Goal: Task Accomplishment & Management: Manage account settings

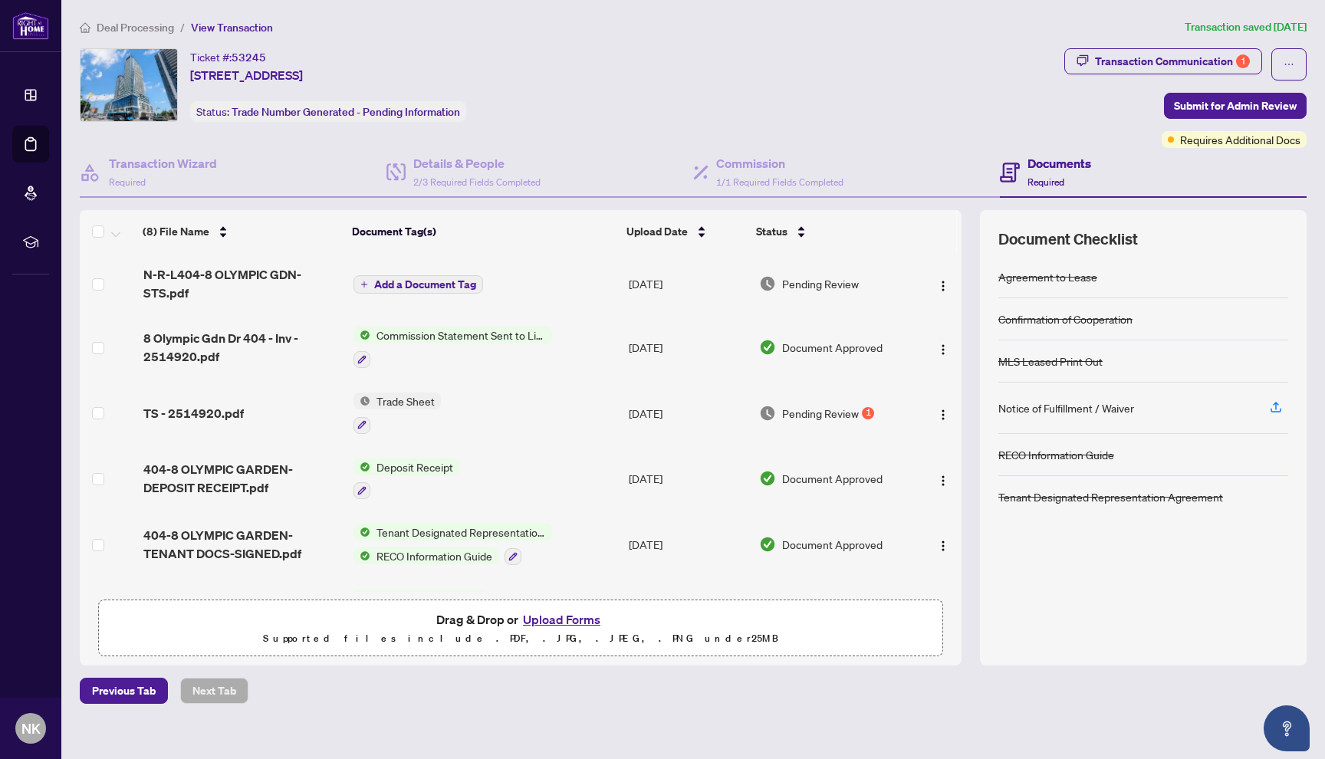
click at [132, 31] on span "Deal Processing" at bounding box center [135, 28] width 77 height 14
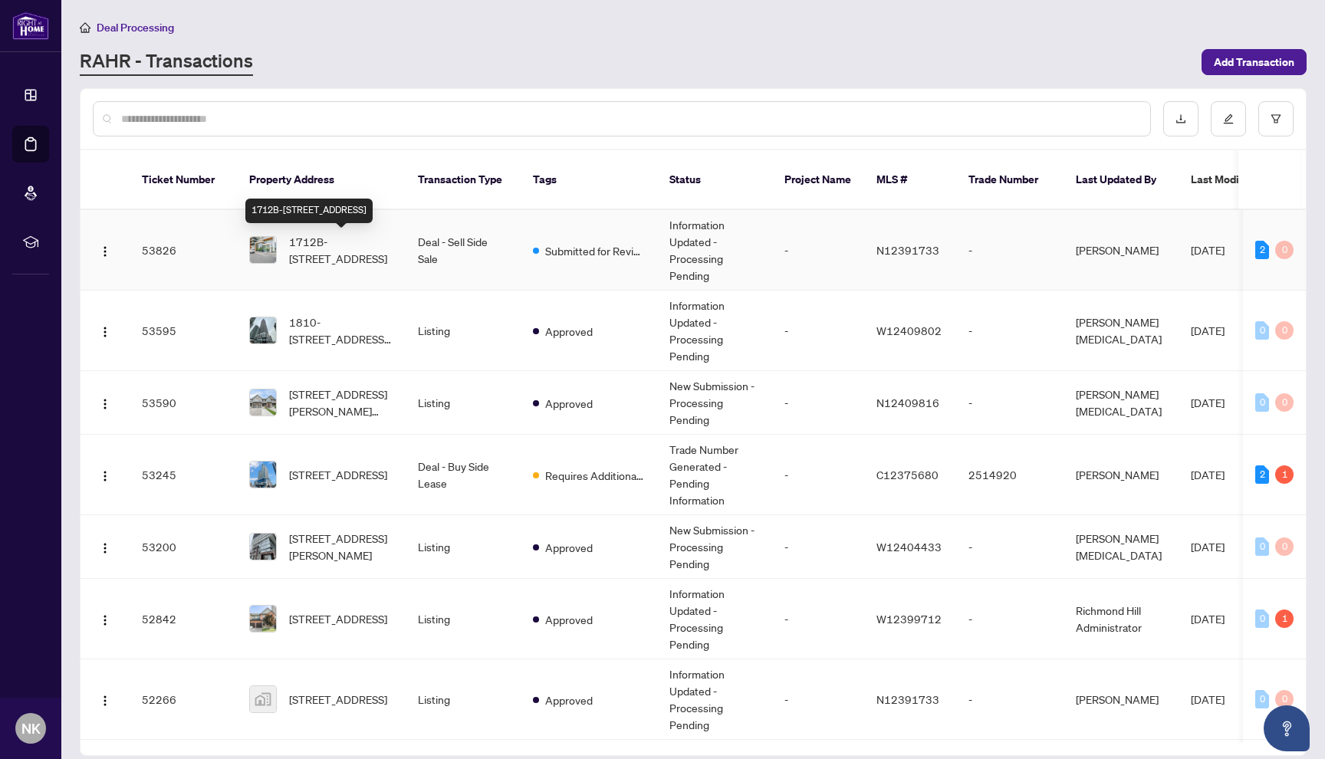
click at [350, 248] on span "1712B-[STREET_ADDRESS]" at bounding box center [341, 250] width 104 height 34
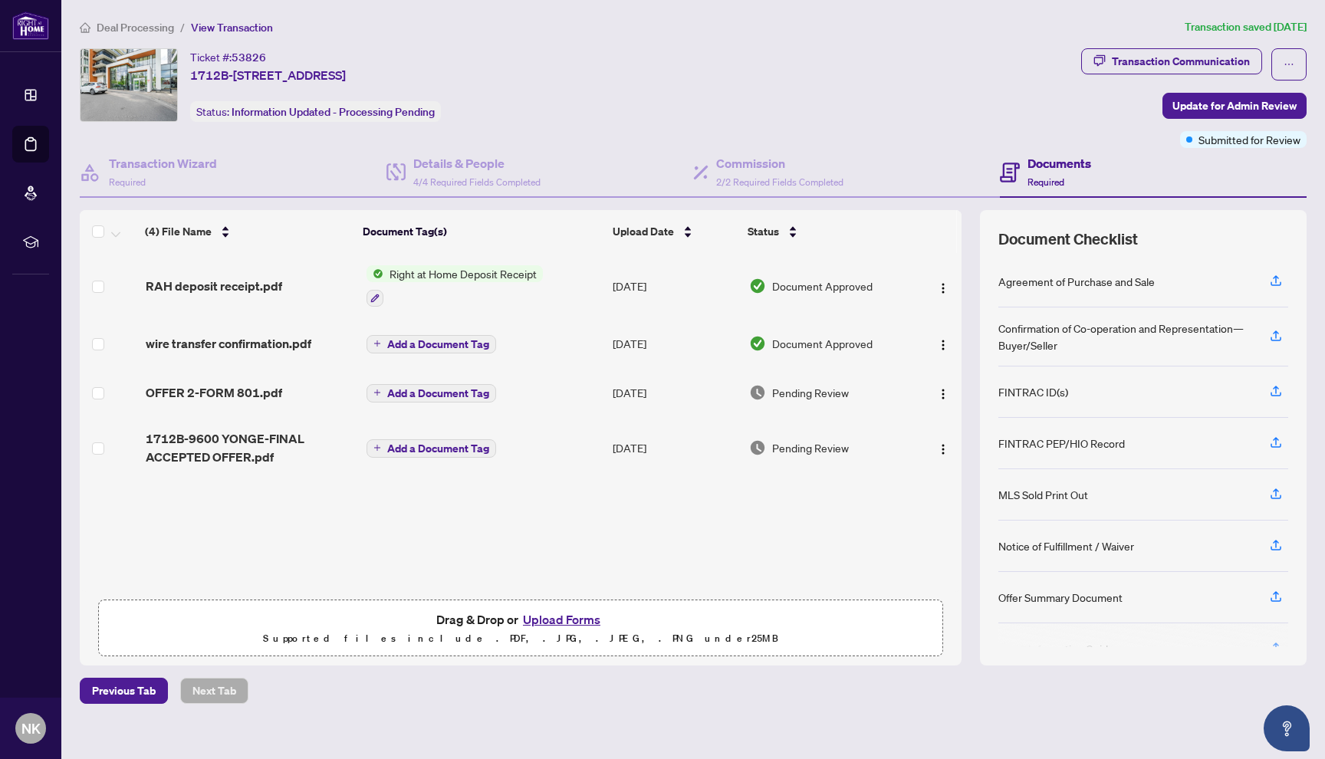
click at [148, 30] on span "Deal Processing" at bounding box center [135, 28] width 77 height 14
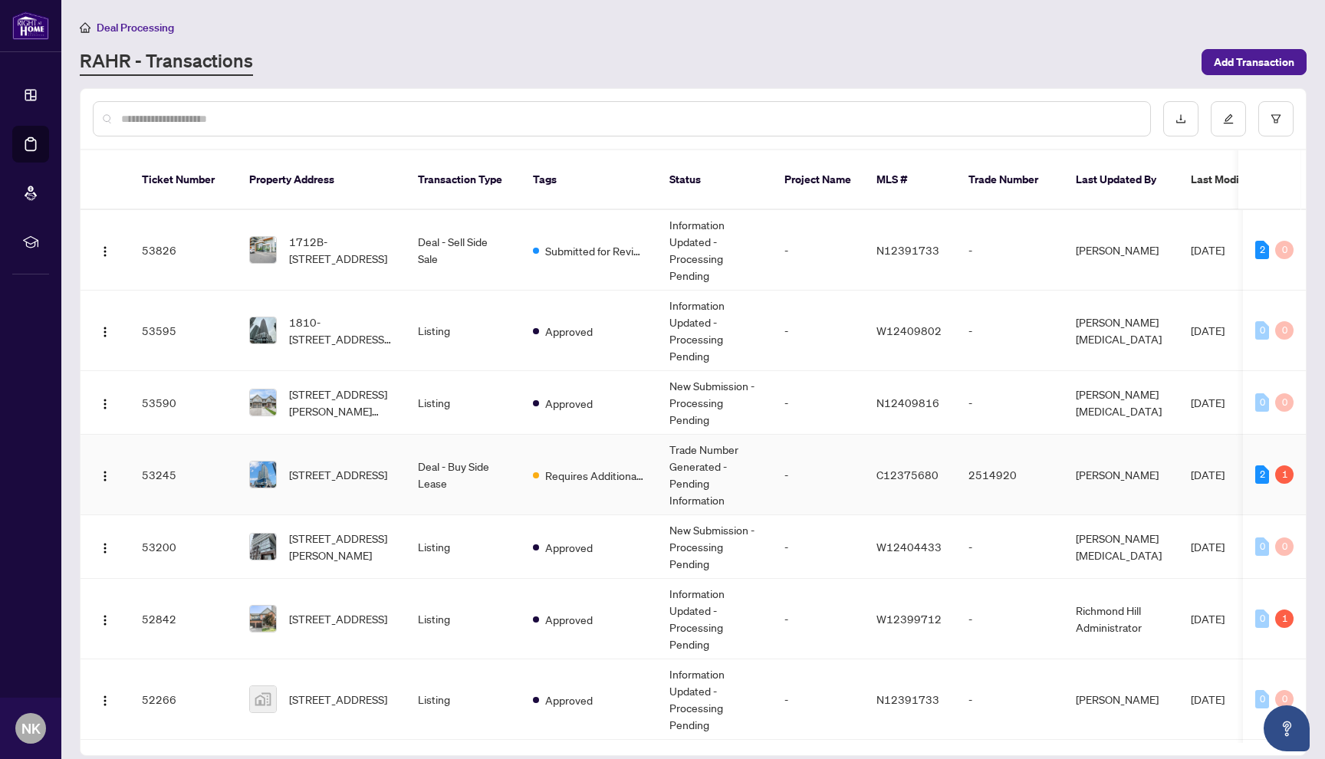
click at [403, 485] on td "[STREET_ADDRESS]" at bounding box center [321, 475] width 169 height 81
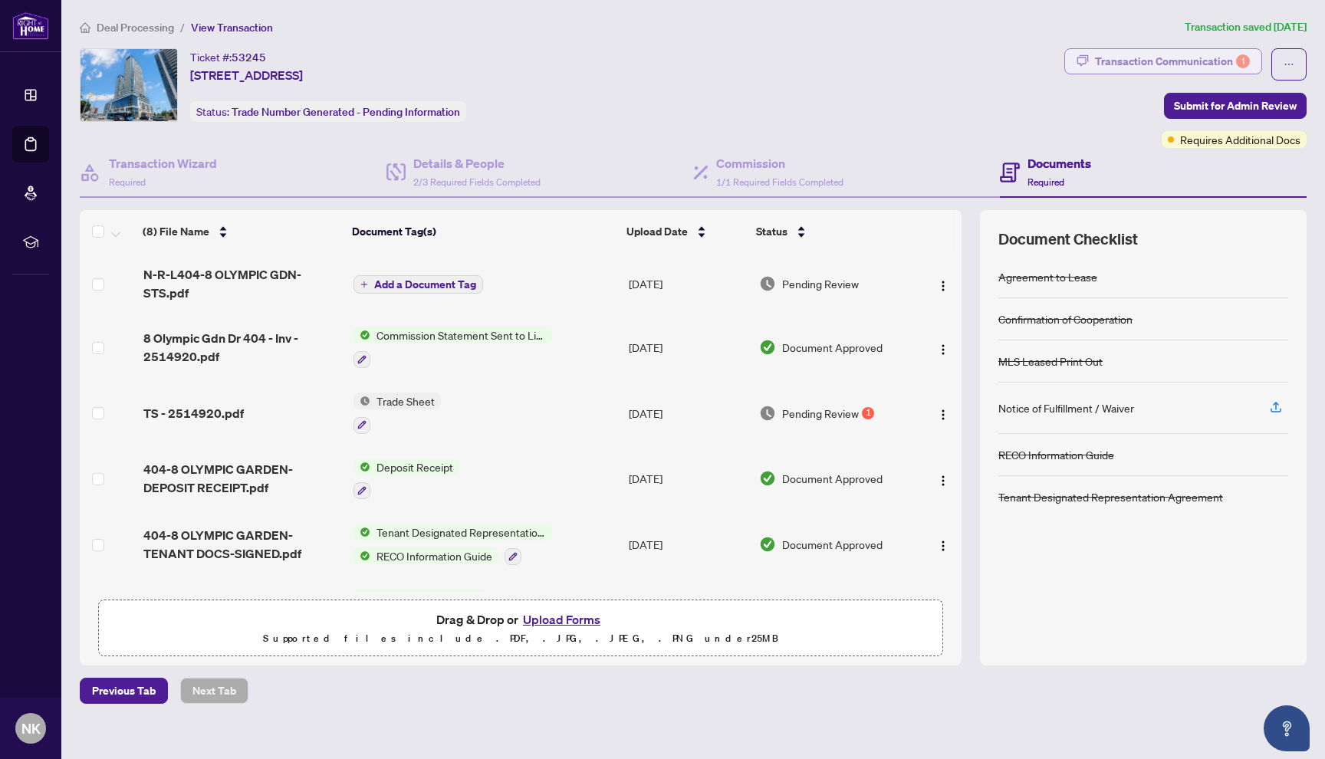
click at [1187, 61] on div "Transaction Communication 1" at bounding box center [1172, 61] width 155 height 25
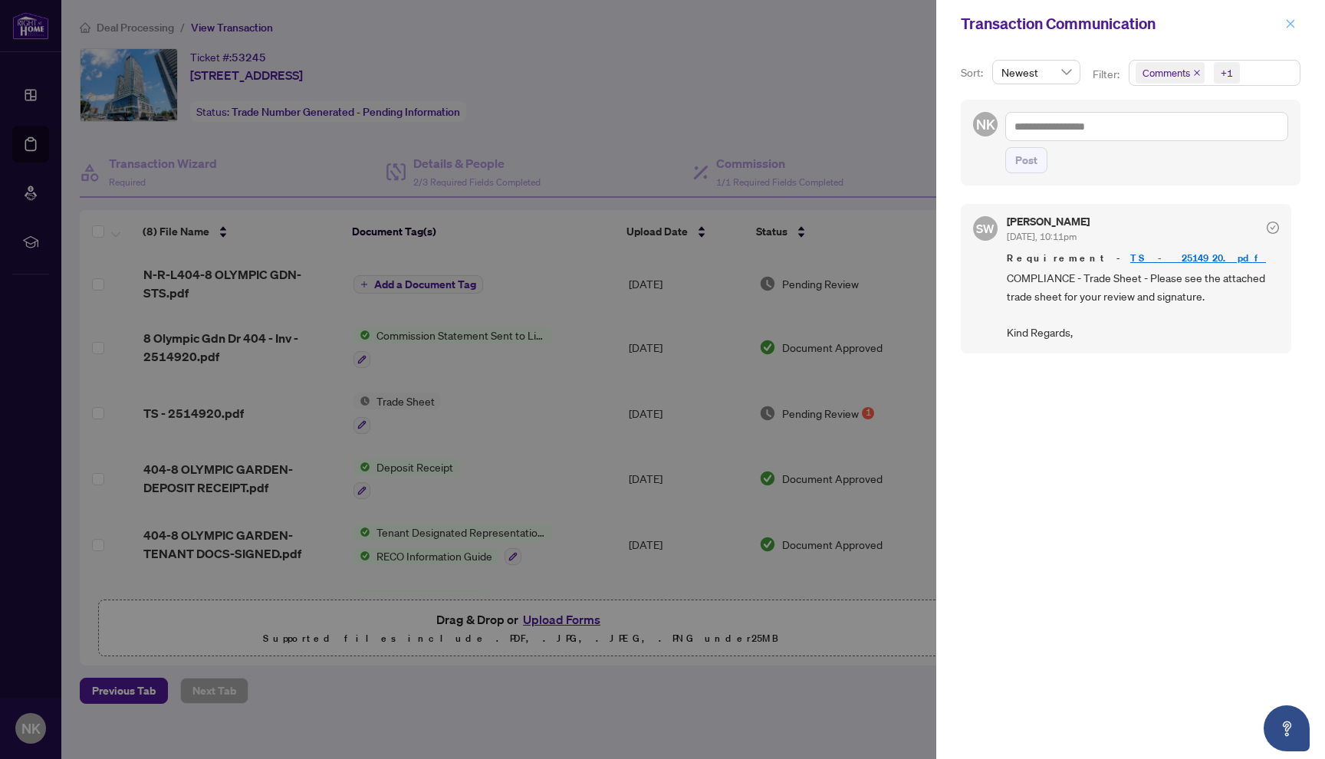
click at [1293, 27] on icon "close" at bounding box center [1290, 23] width 11 height 11
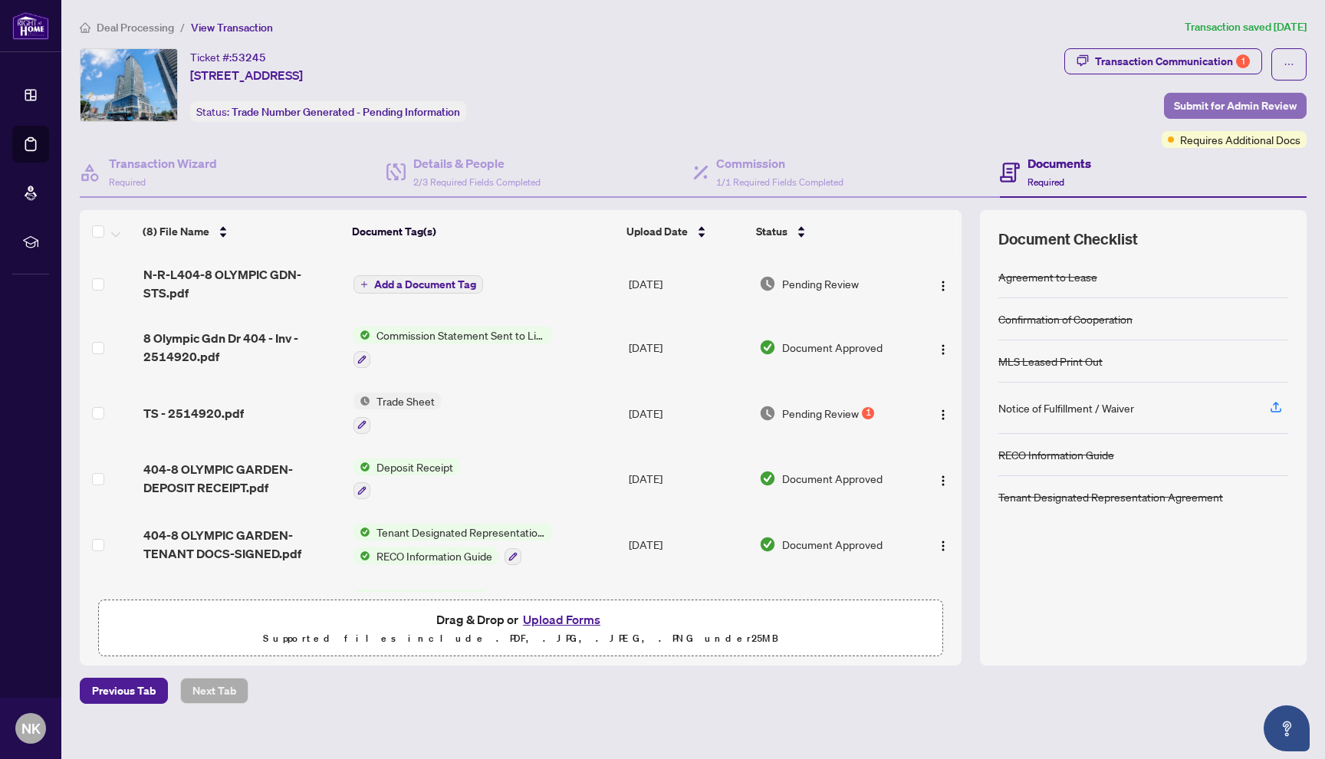
click at [1237, 107] on span "Submit for Admin Review" at bounding box center [1235, 106] width 123 height 25
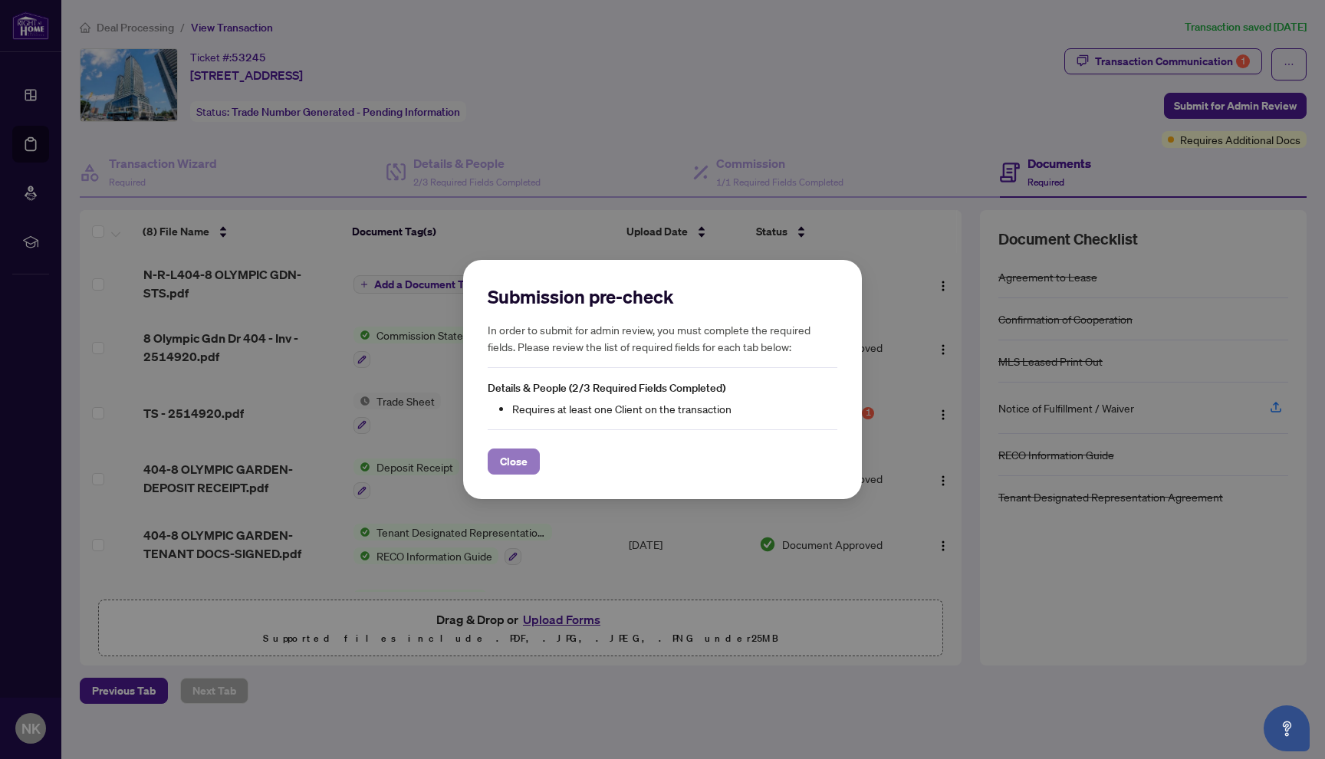
click at [515, 462] on span "Close" at bounding box center [514, 461] width 28 height 25
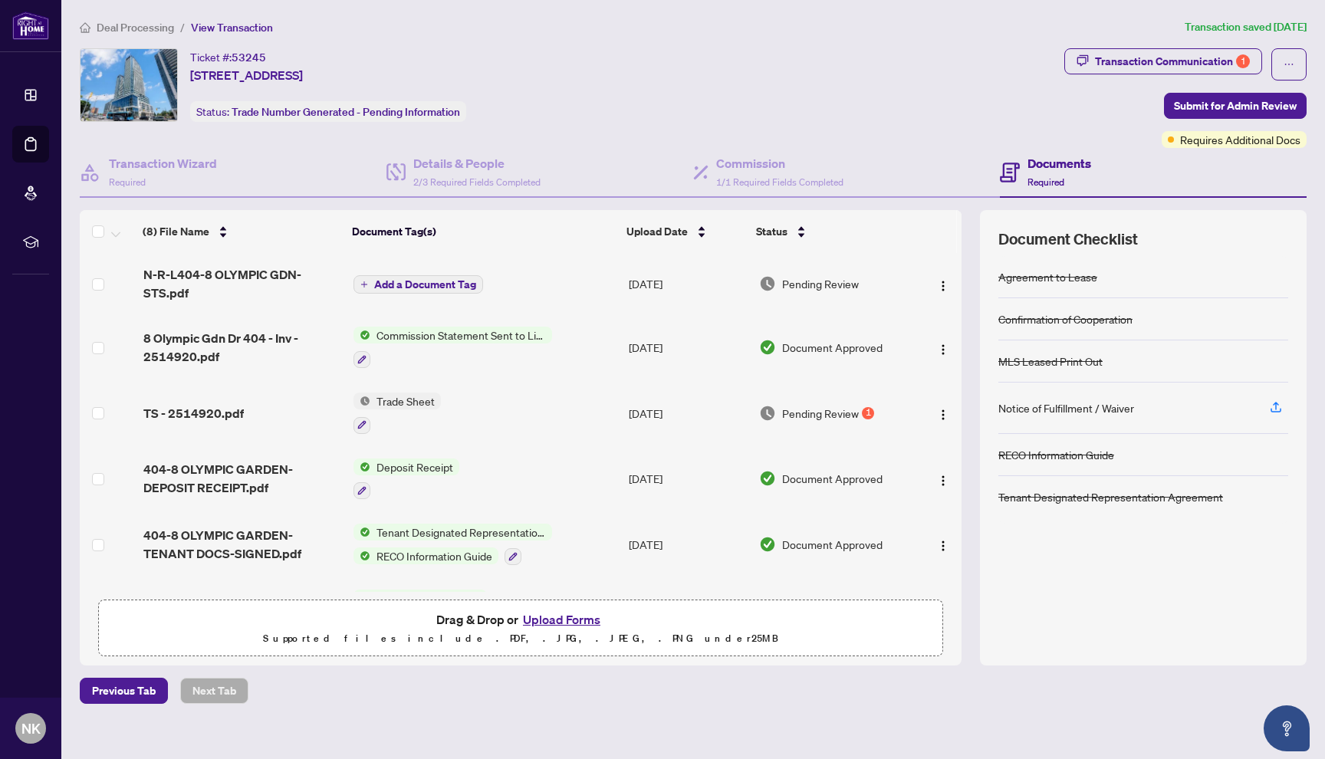
click at [163, 30] on span "Deal Processing" at bounding box center [135, 28] width 77 height 14
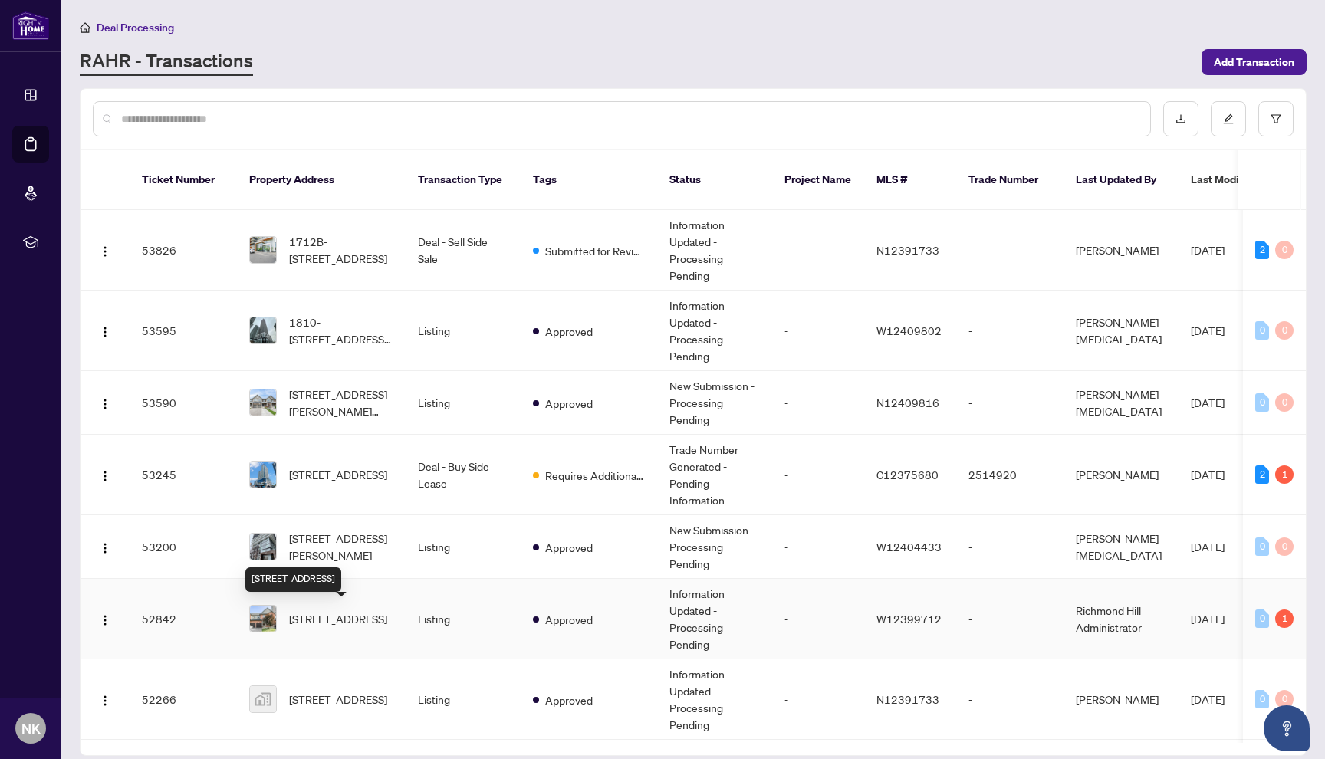
click at [383, 612] on span "[STREET_ADDRESS]" at bounding box center [338, 618] width 98 height 17
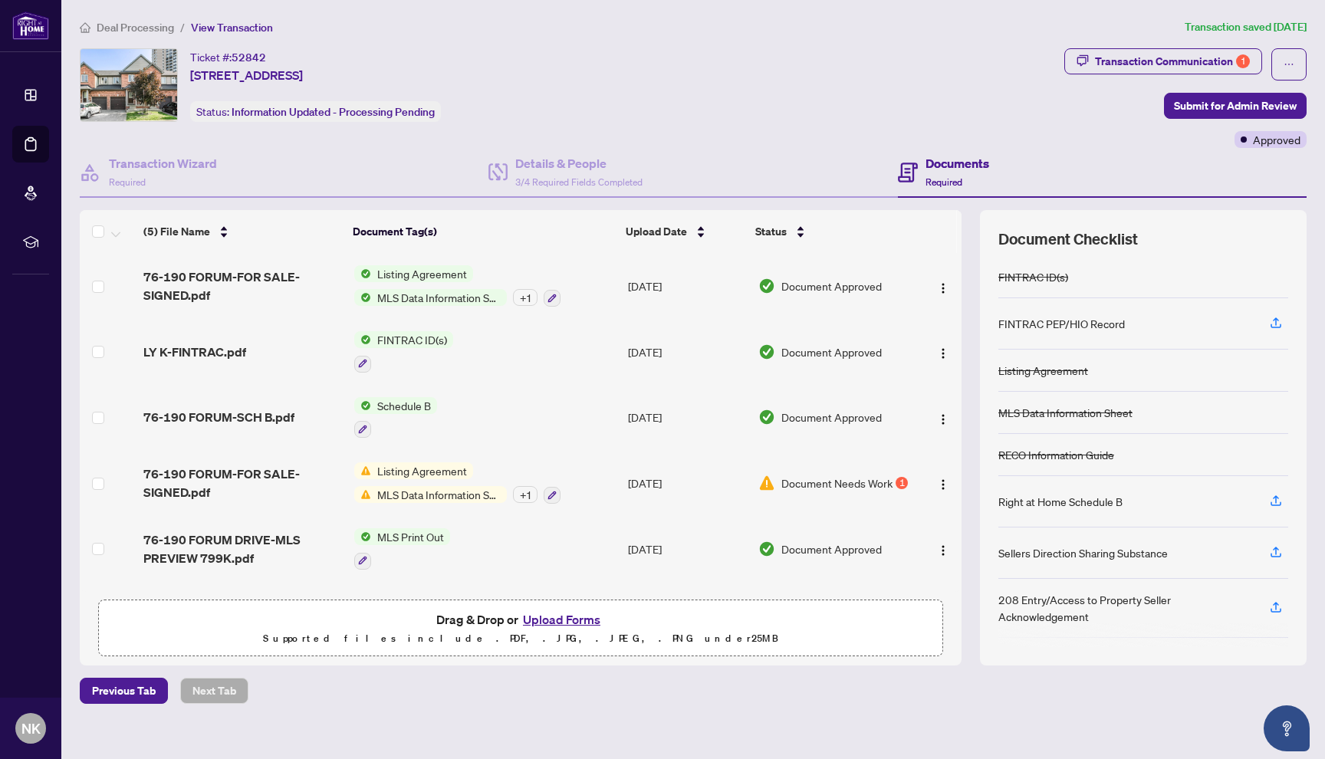
click at [135, 29] on span "Deal Processing" at bounding box center [135, 28] width 77 height 14
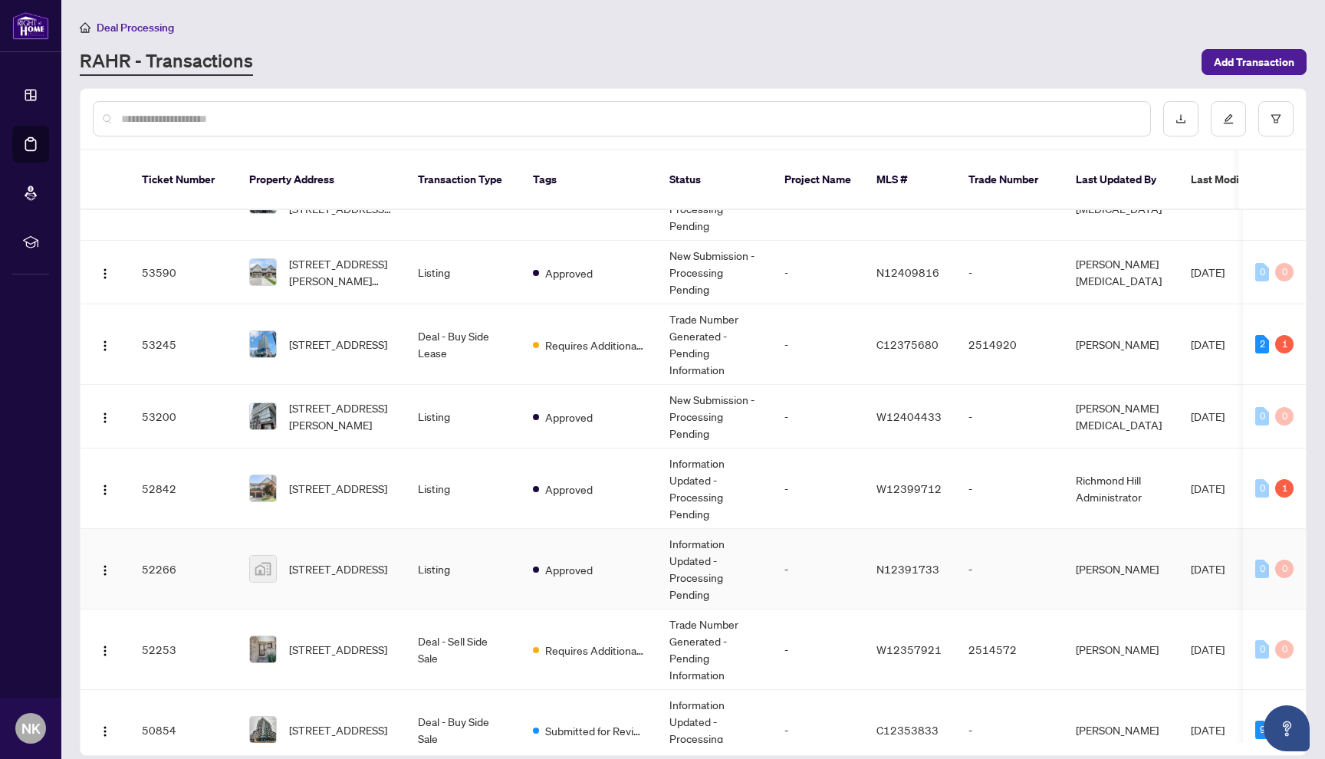
scroll to position [268, 0]
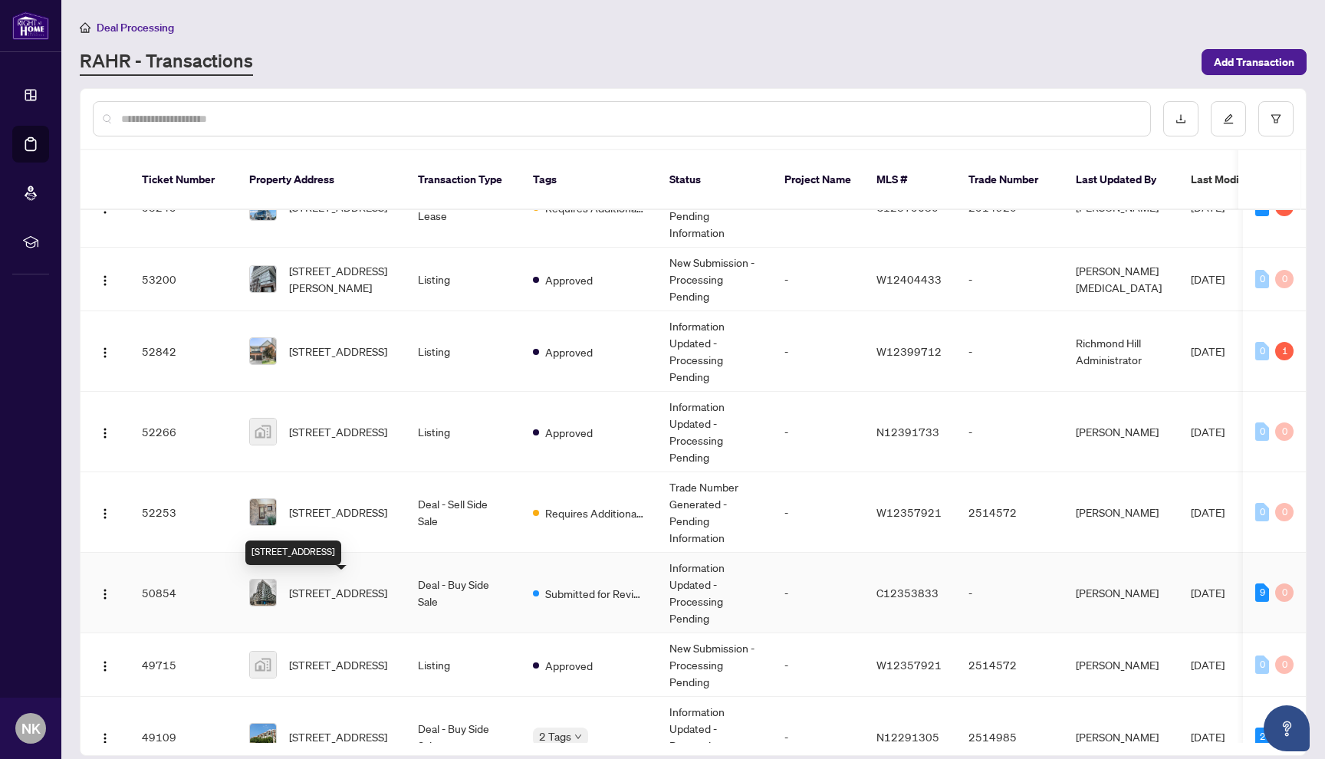
click at [350, 590] on span "[STREET_ADDRESS]" at bounding box center [338, 592] width 98 height 17
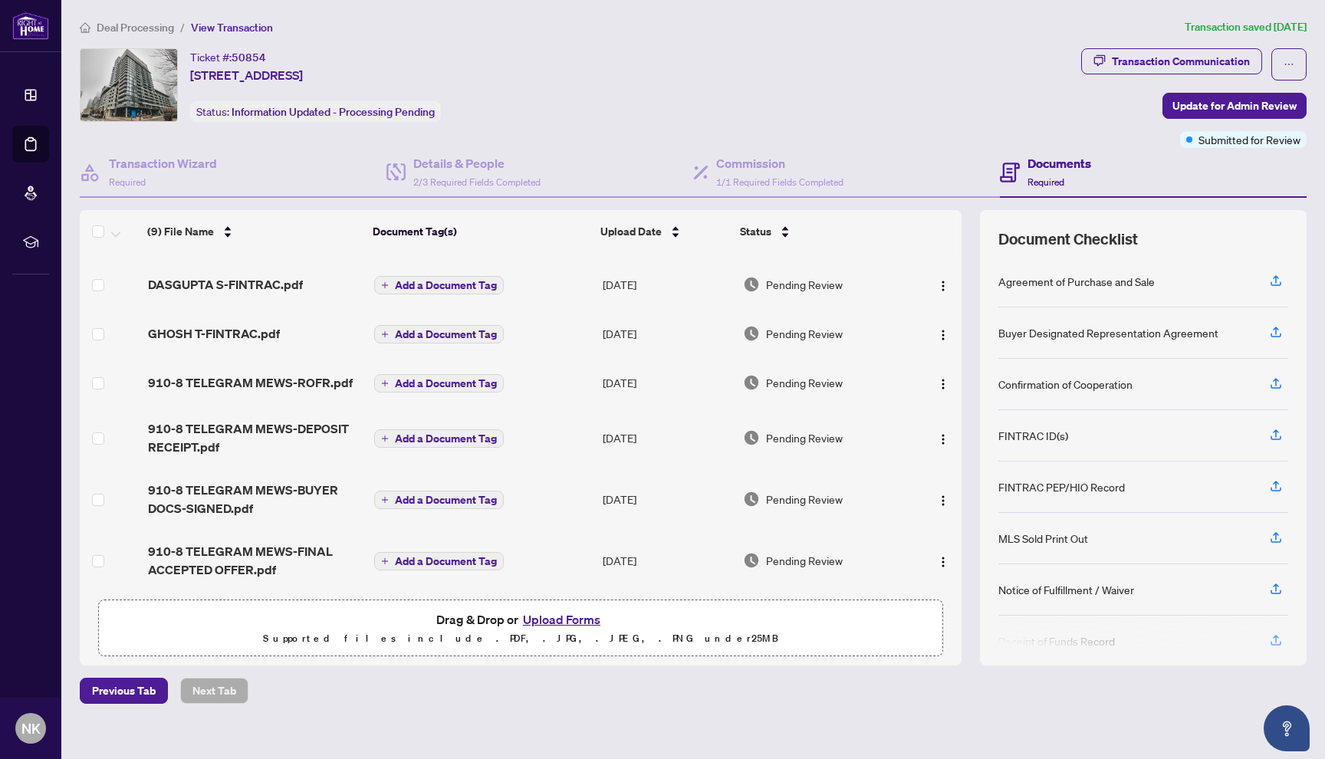
scroll to position [182, 0]
click at [133, 25] on span "Deal Processing" at bounding box center [135, 28] width 77 height 14
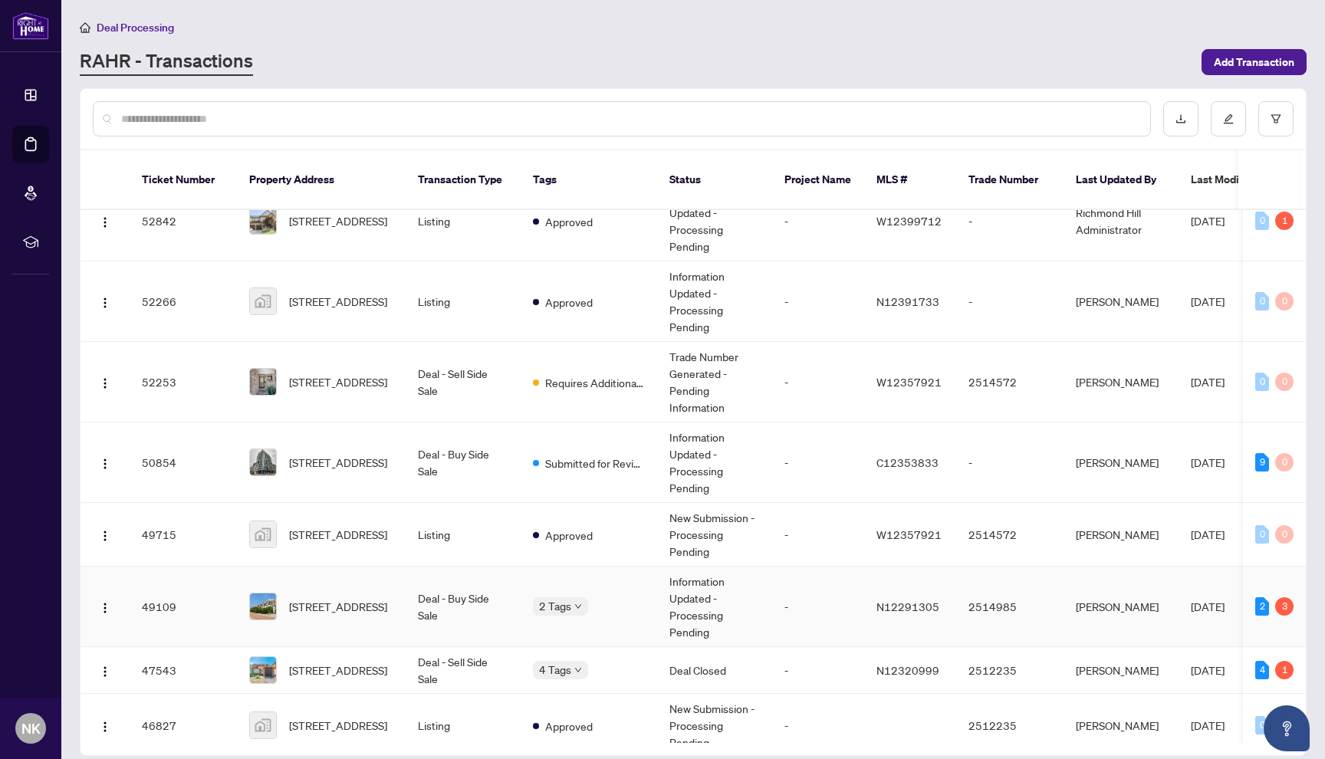
scroll to position [397, 0]
click at [385, 613] on span "[STREET_ADDRESS]" at bounding box center [338, 607] width 98 height 17
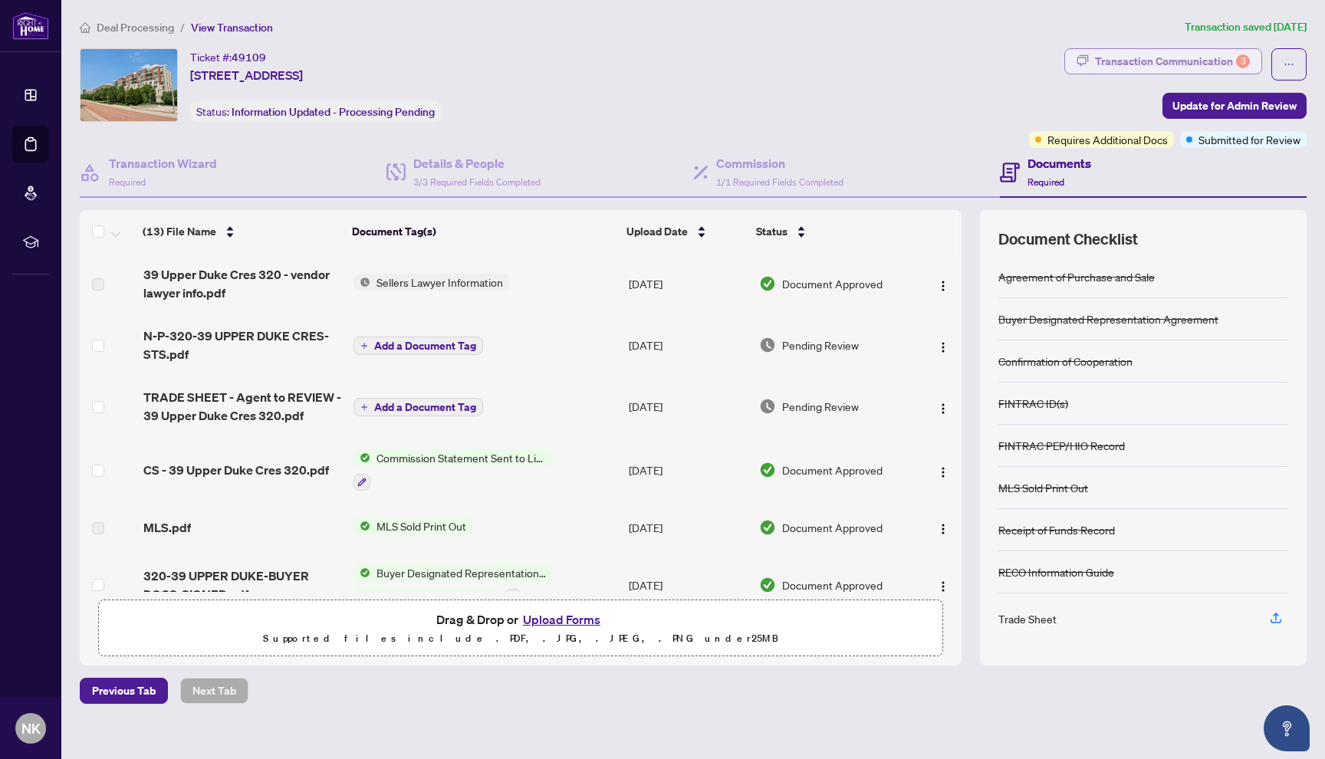
click at [1202, 61] on div "Transaction Communication 3" at bounding box center [1172, 61] width 155 height 25
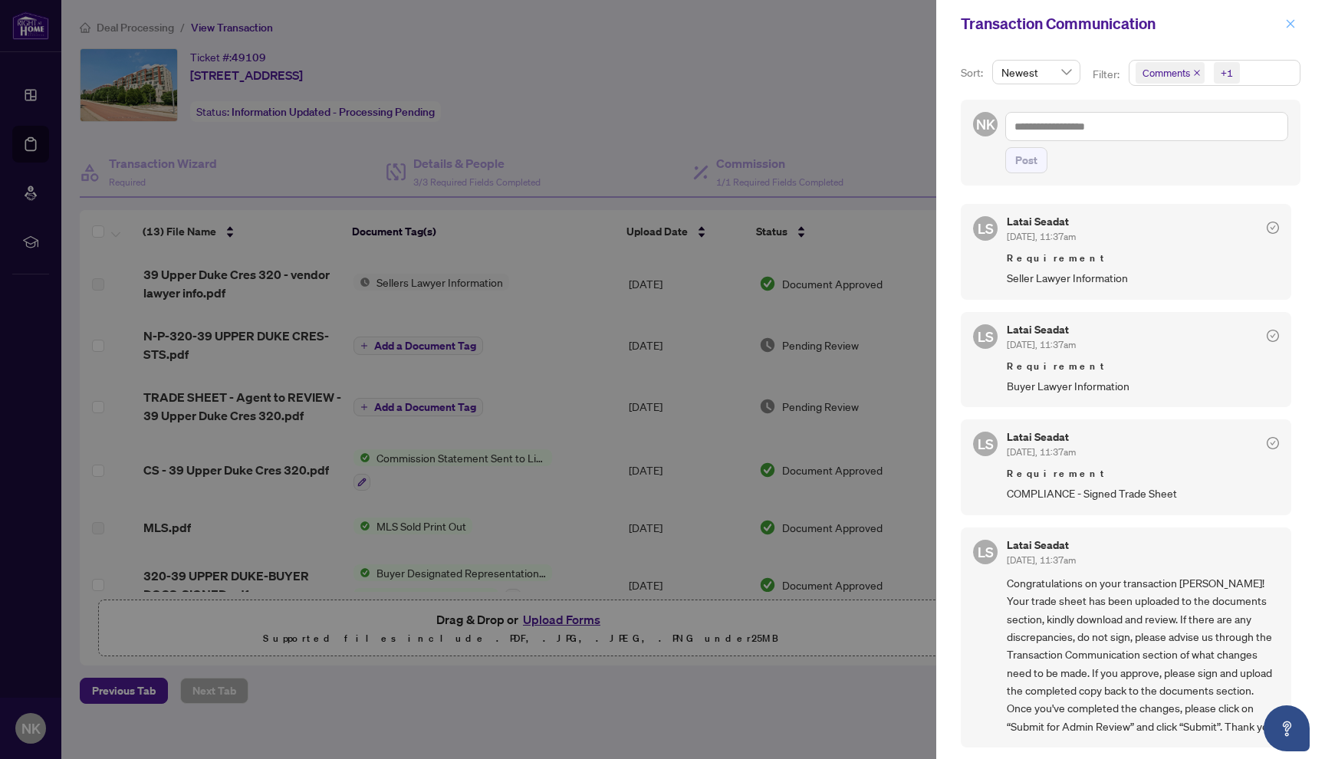
click at [1291, 25] on icon "close" at bounding box center [1290, 23] width 11 height 11
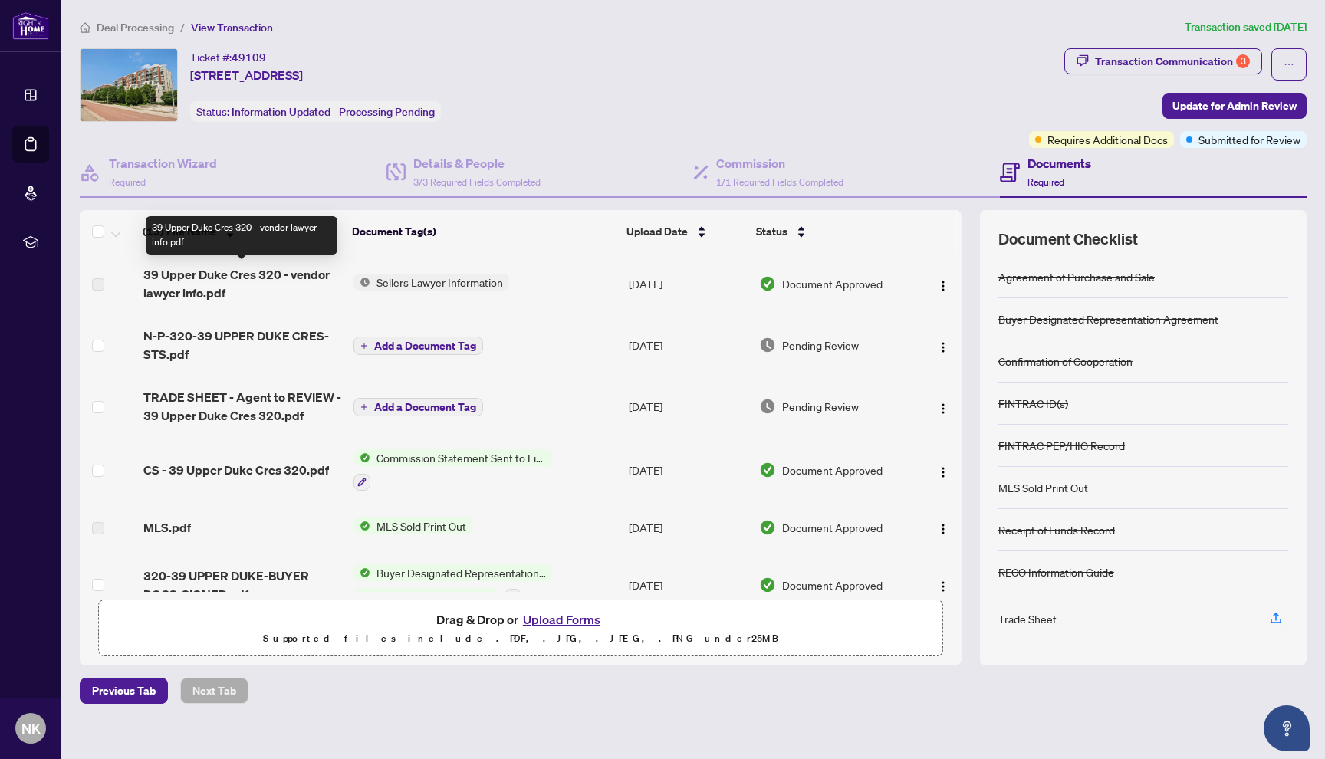
click at [220, 277] on span "39 Upper Duke Cres 320 - vendor lawyer info.pdf" at bounding box center [242, 283] width 198 height 37
click at [150, 25] on span "Deal Processing" at bounding box center [135, 28] width 77 height 14
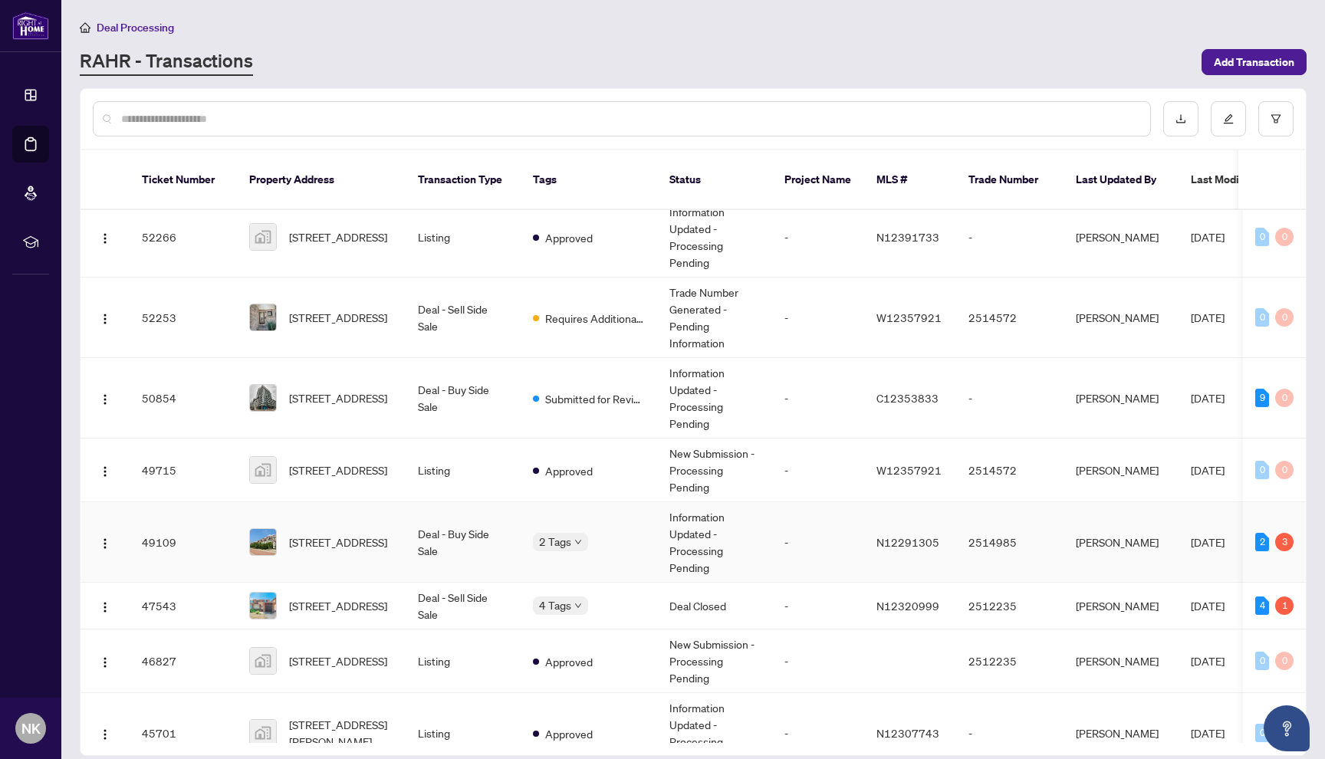
scroll to position [467, 0]
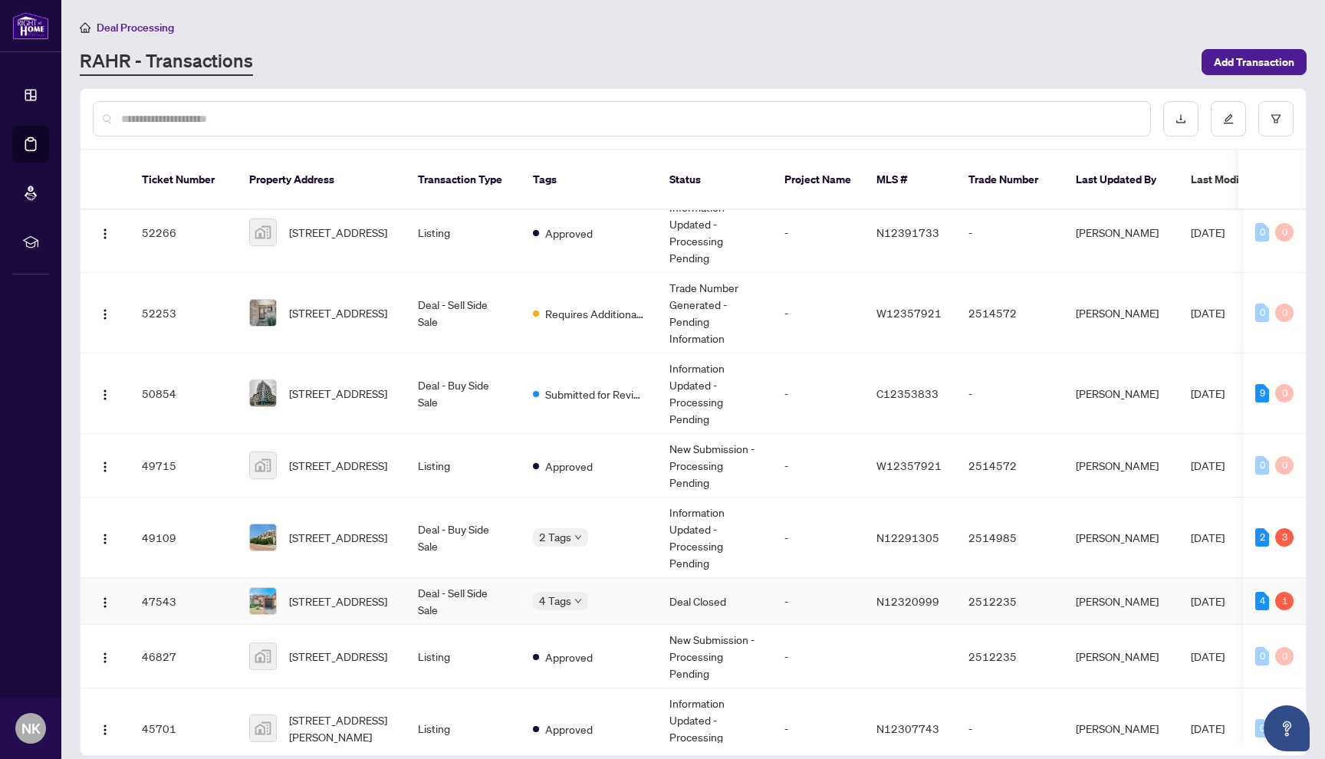
click at [870, 611] on td "N12320999" at bounding box center [910, 601] width 92 height 47
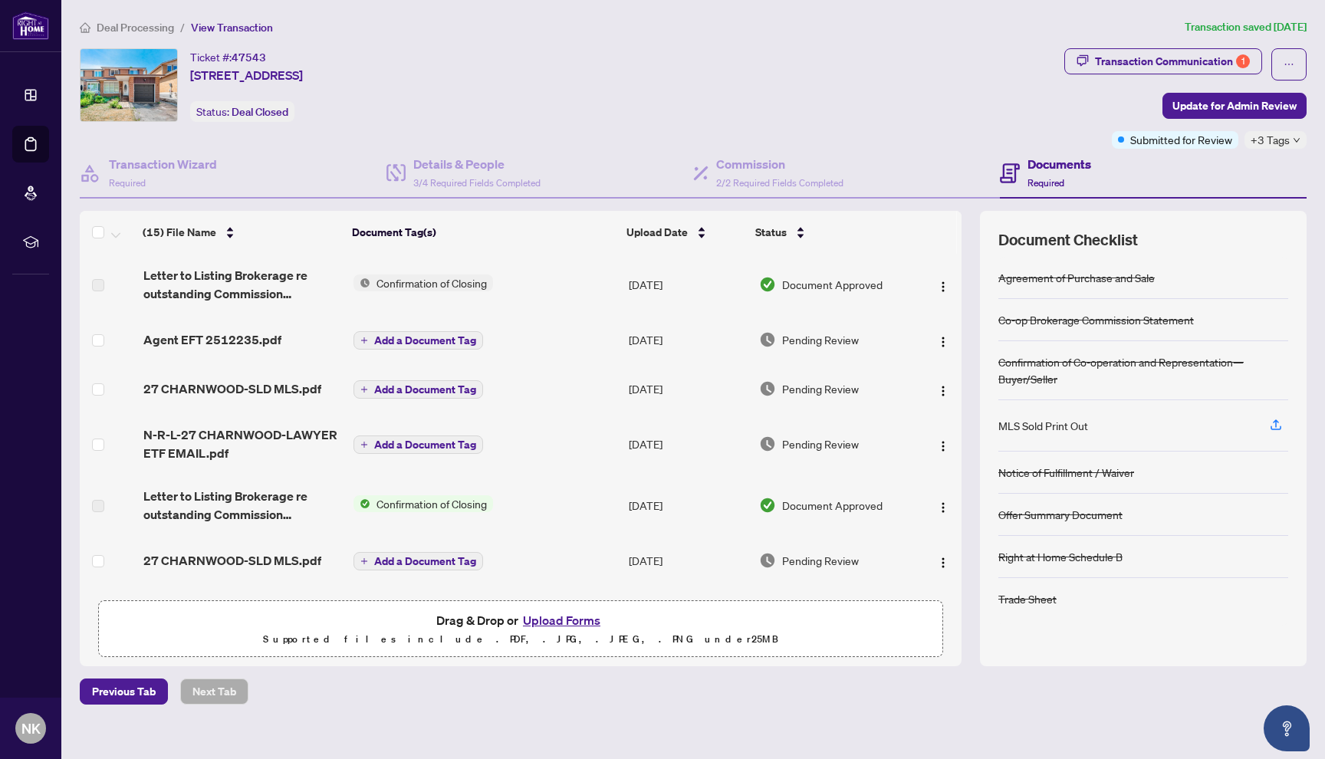
click at [125, 28] on span "Deal Processing" at bounding box center [135, 28] width 77 height 14
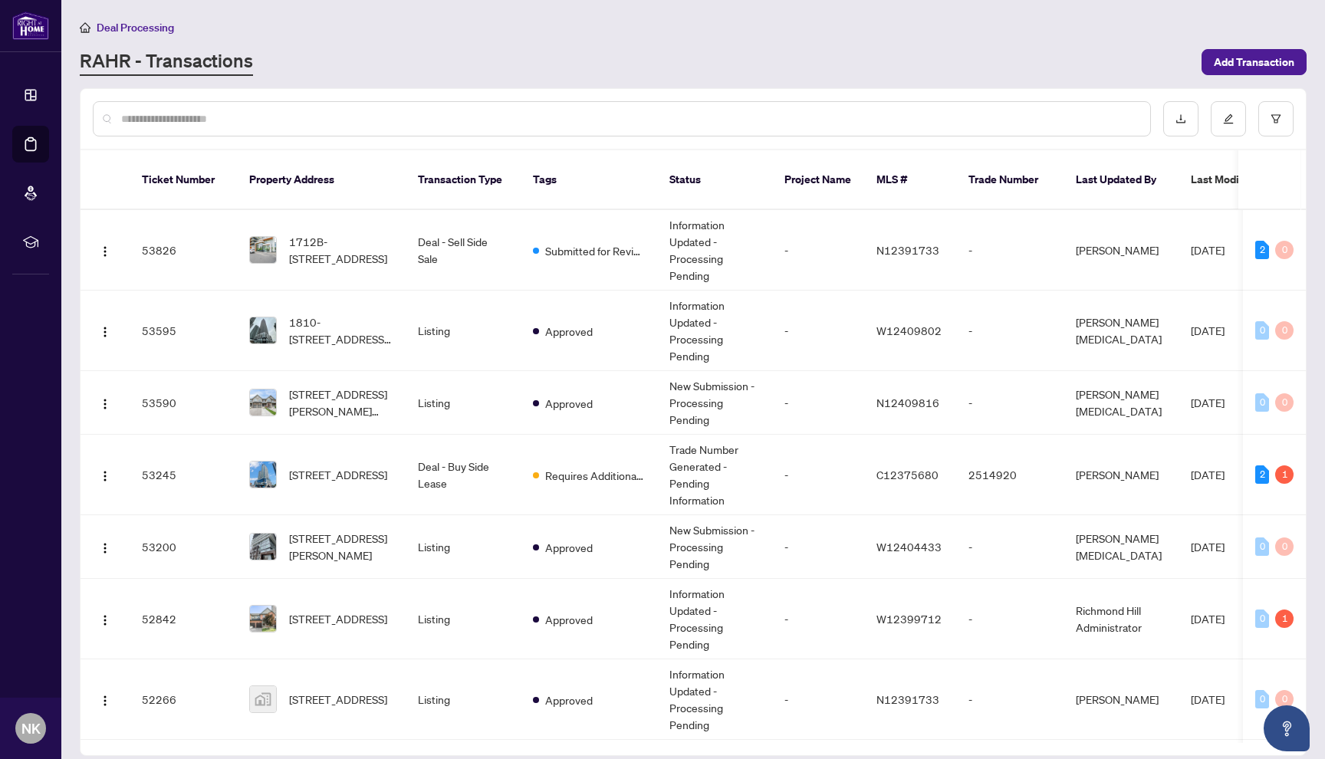
click at [120, 27] on span "Deal Processing" at bounding box center [135, 28] width 77 height 14
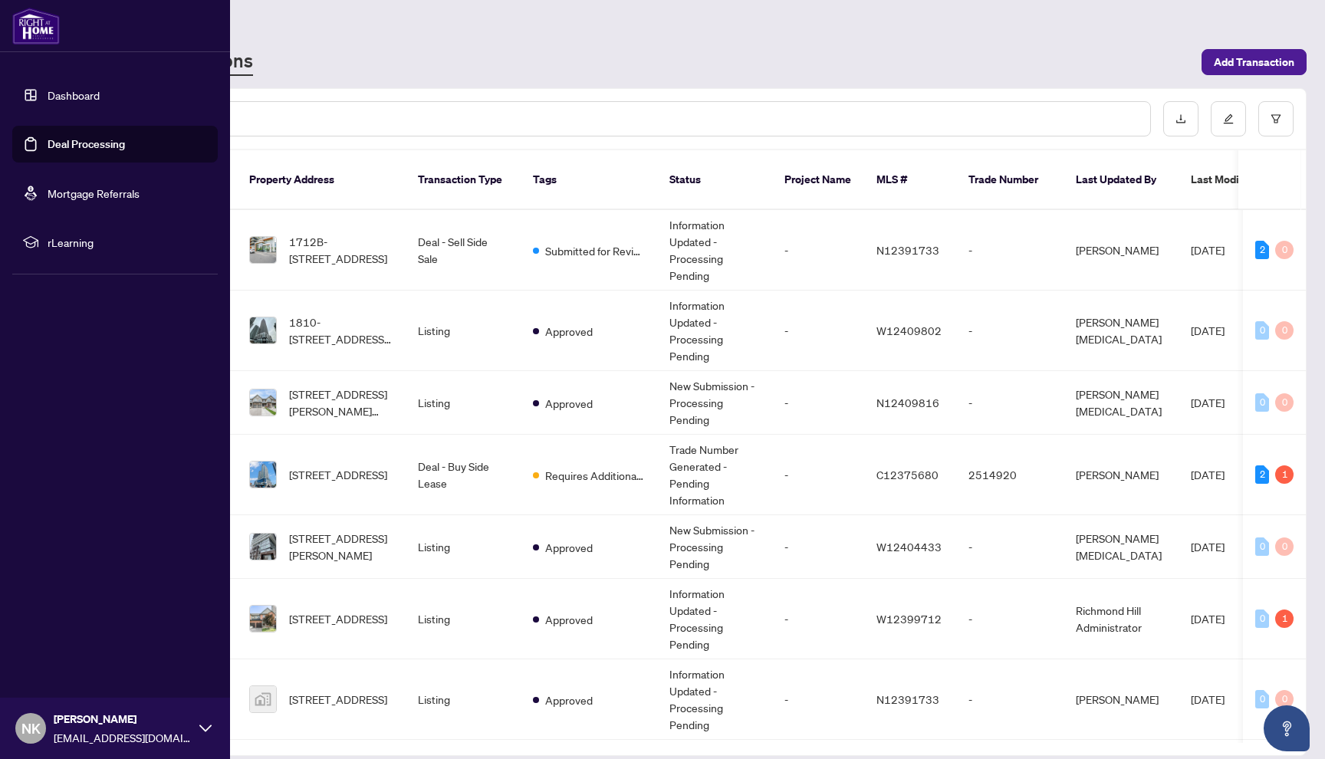
click at [205, 732] on icon at bounding box center [205, 728] width 12 height 12
click at [117, 641] on button "Logout" at bounding box center [115, 637] width 206 height 26
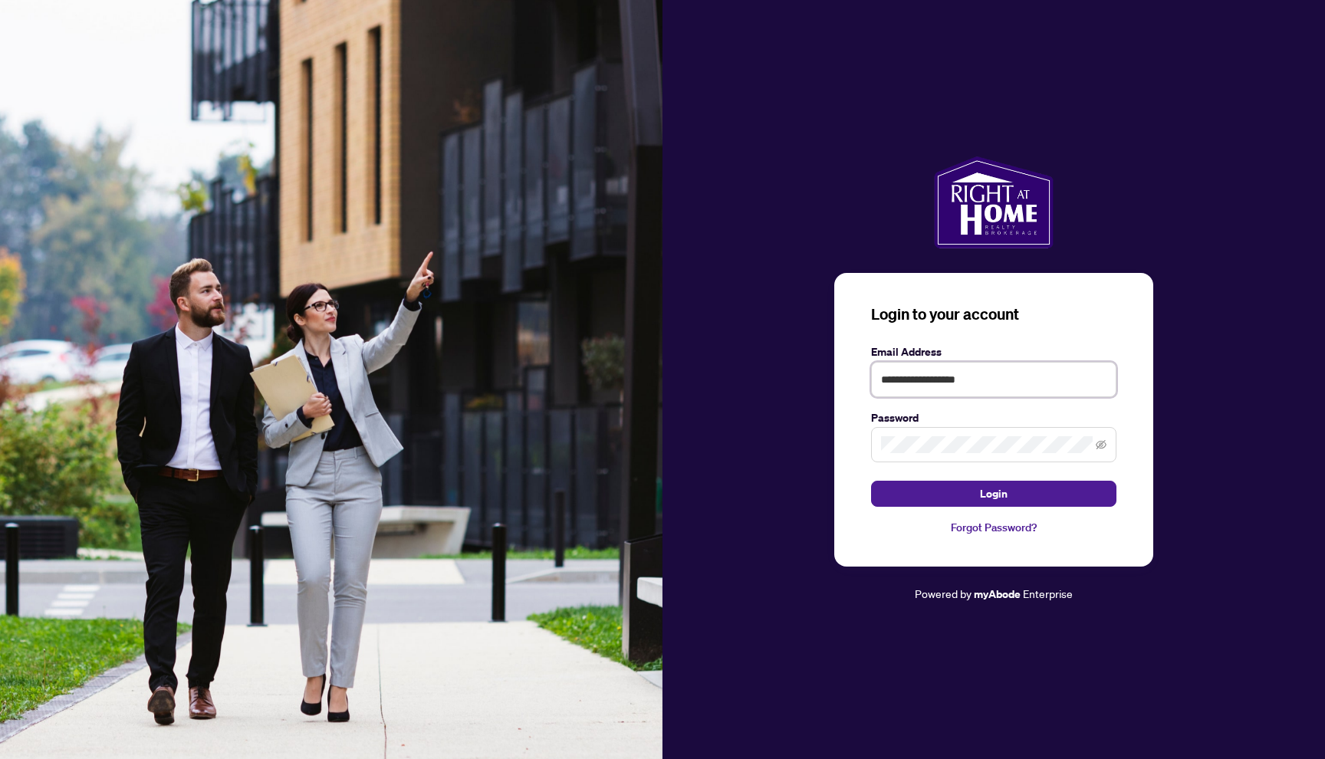
click at [1038, 387] on input "**********" at bounding box center [993, 379] width 245 height 35
type input "**********"
click at [995, 492] on span "Login" at bounding box center [994, 494] width 28 height 25
